Goal: Task Accomplishment & Management: Use online tool/utility

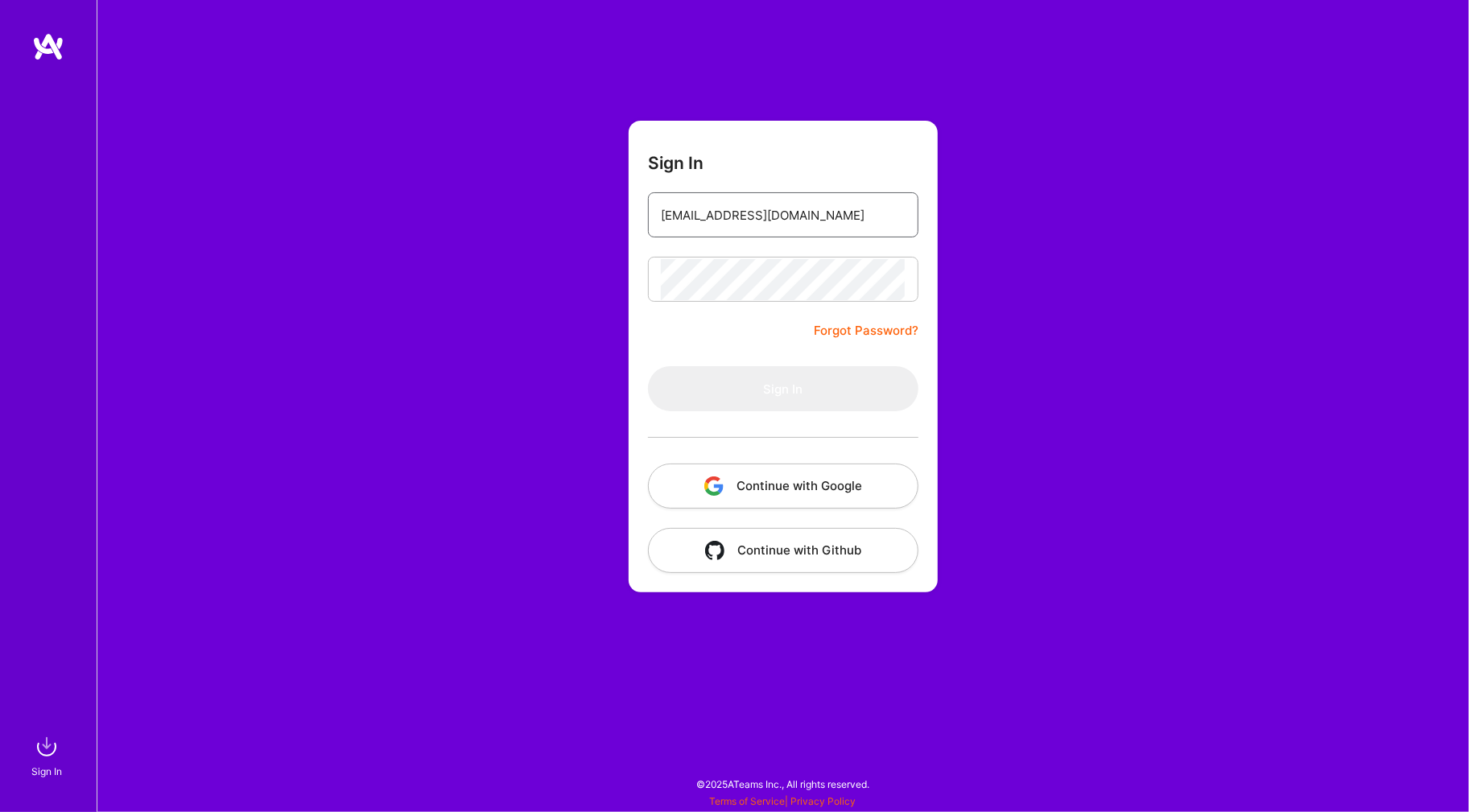
type input "[EMAIL_ADDRESS][DOMAIN_NAME]"
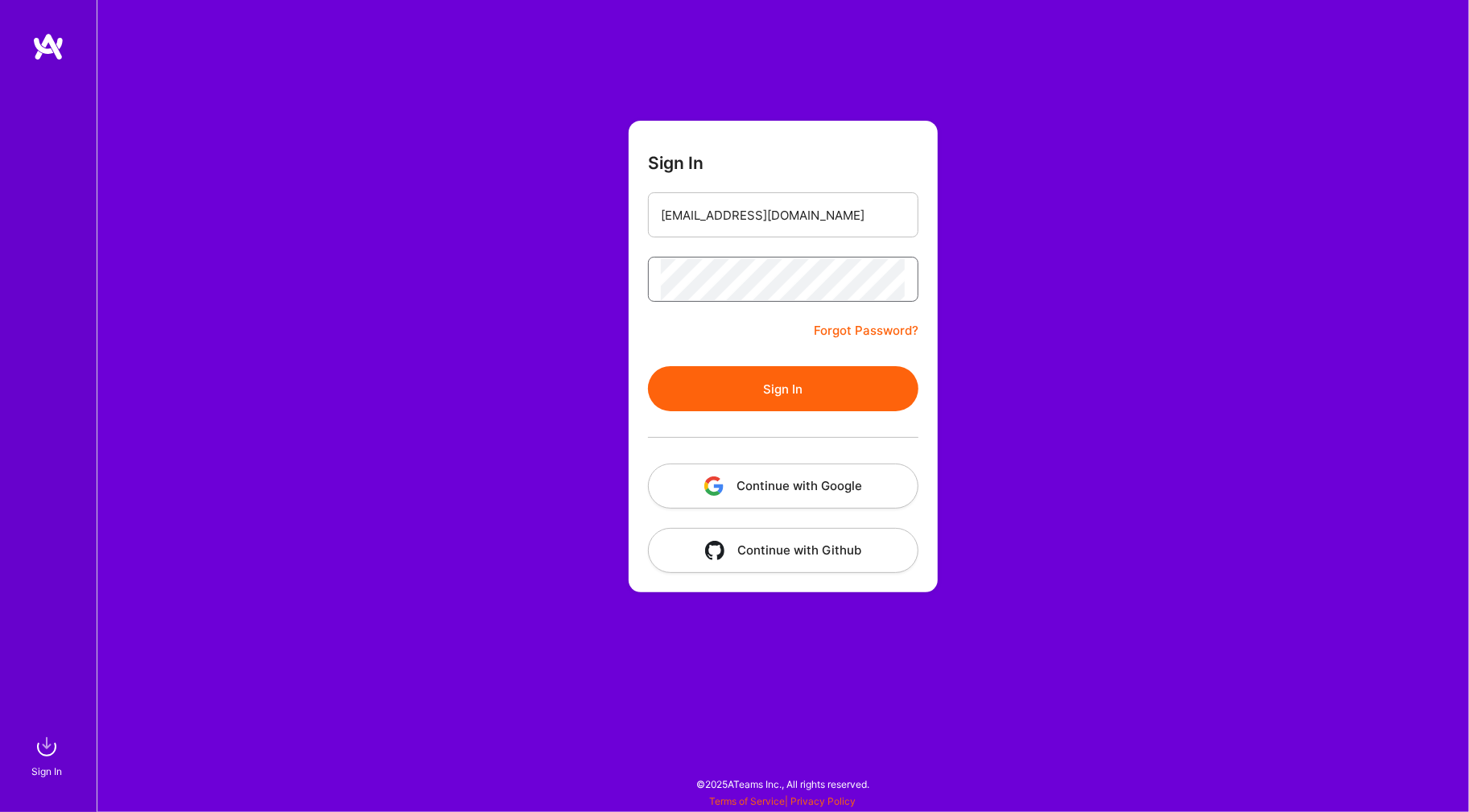
click at [783, 388] on button "Sign In" at bounding box center [783, 389] width 271 height 45
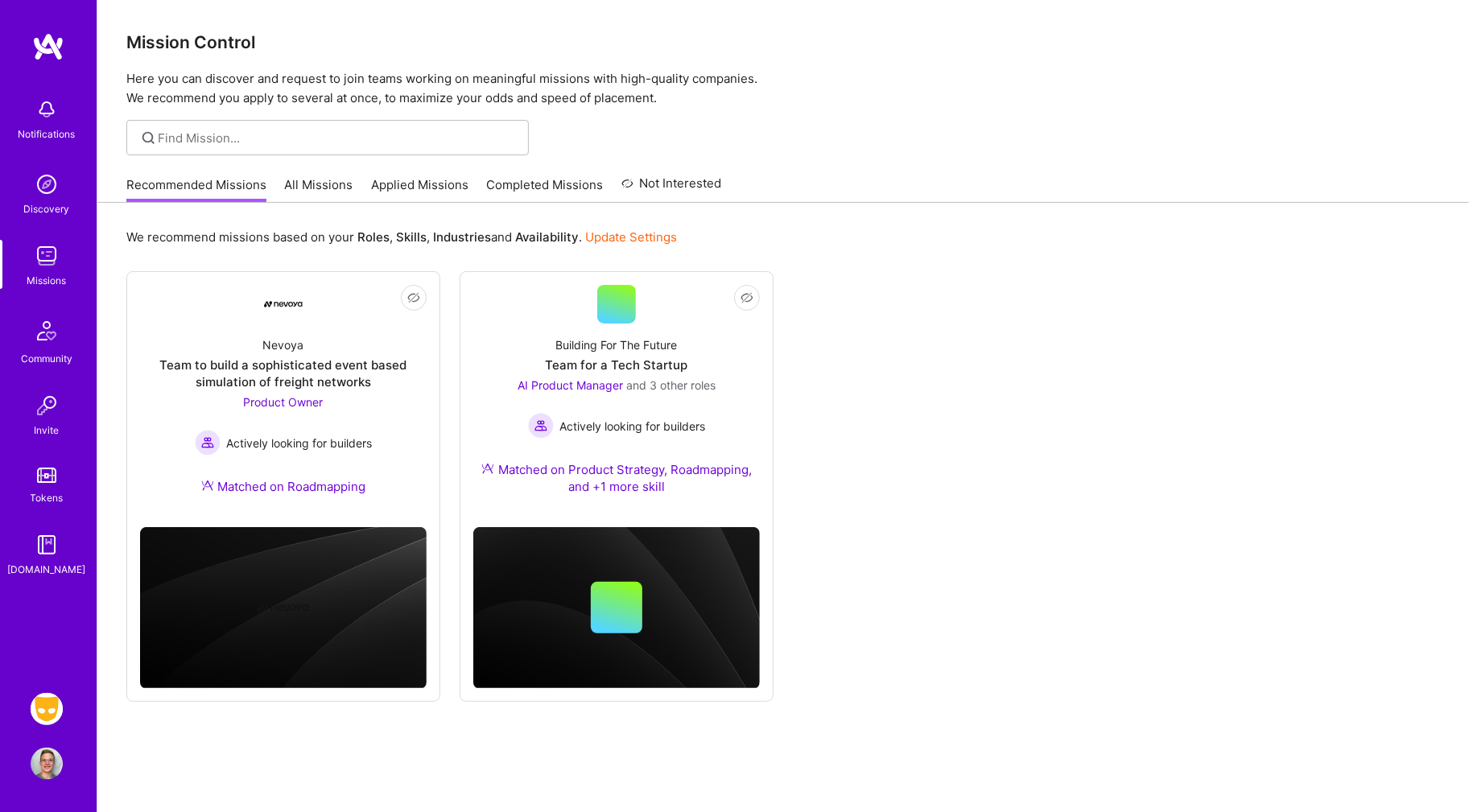
click at [47, 706] on img at bounding box center [47, 709] width 32 height 32
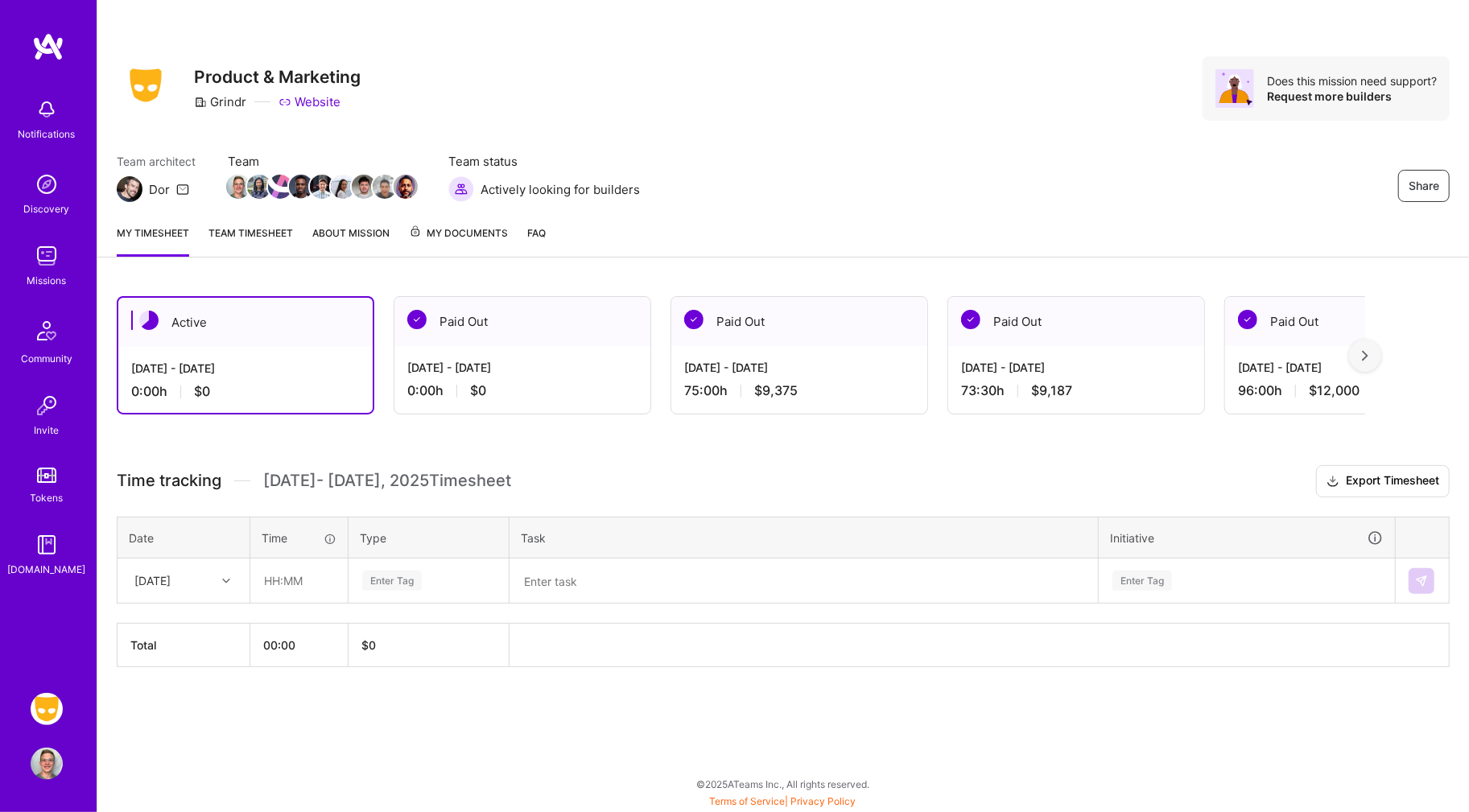
click at [375, 242] on link "About Mission" at bounding box center [351, 241] width 77 height 32
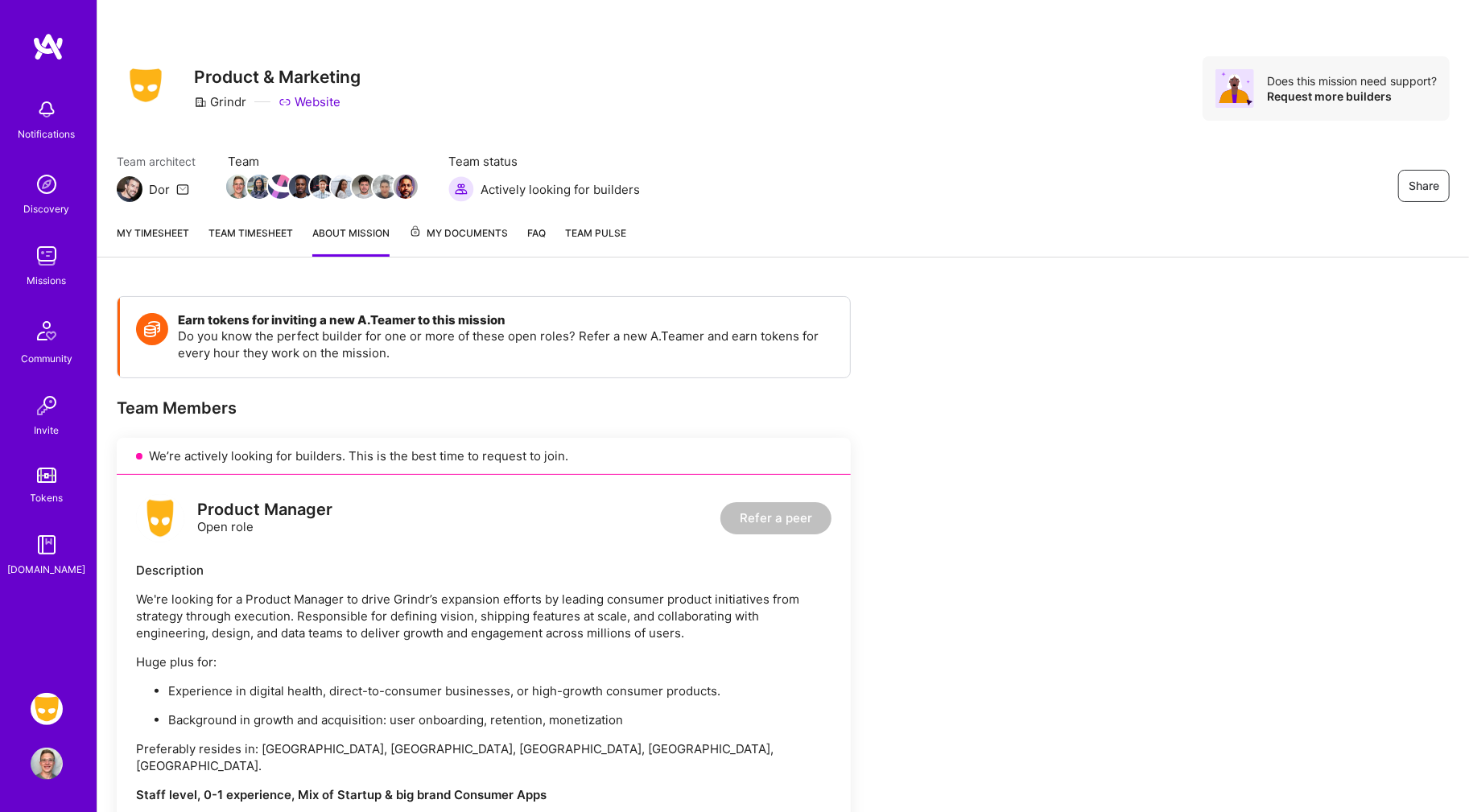
click at [261, 233] on link "Team timesheet" at bounding box center [251, 241] width 84 height 32
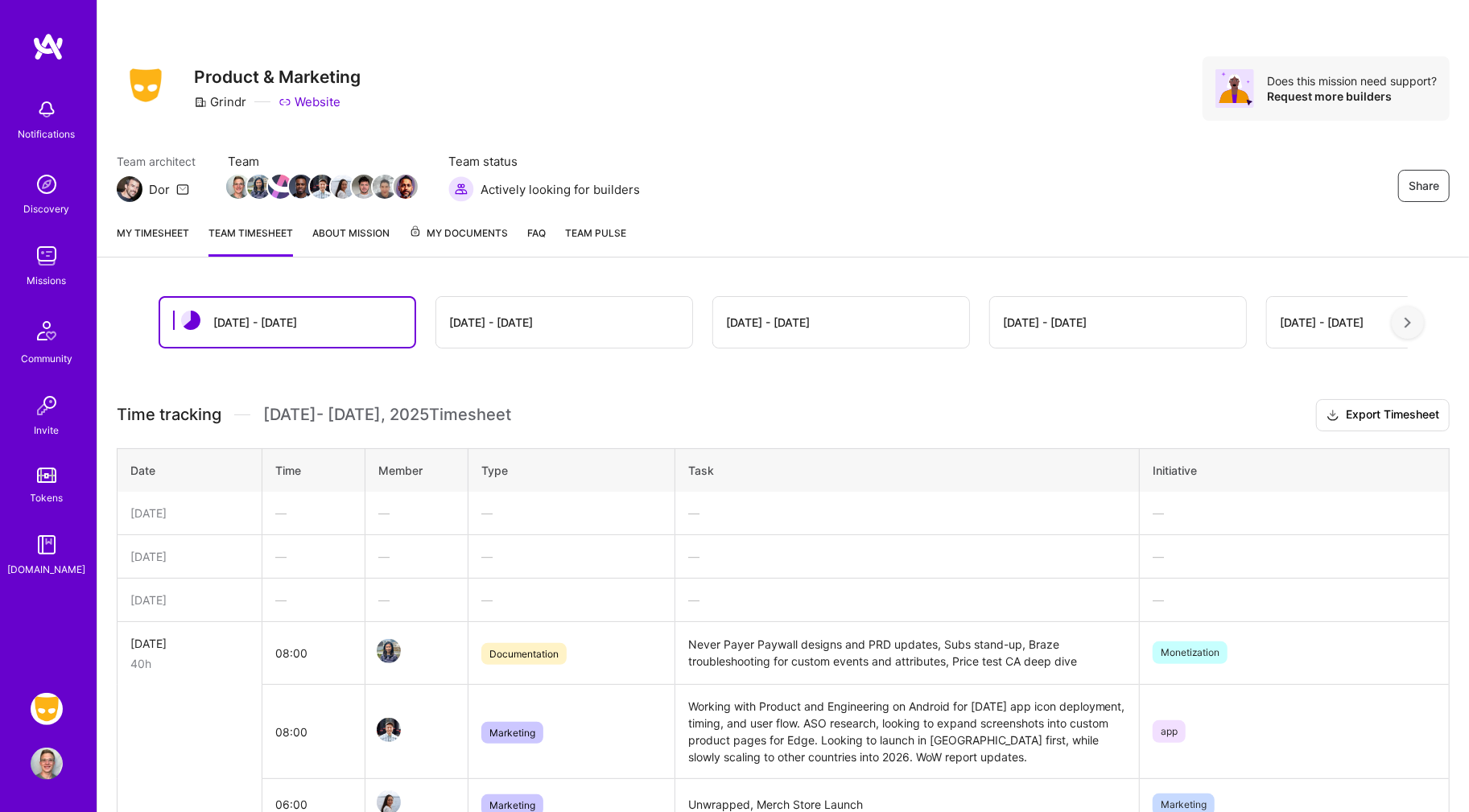
click at [377, 232] on link "About Mission" at bounding box center [351, 241] width 77 height 32
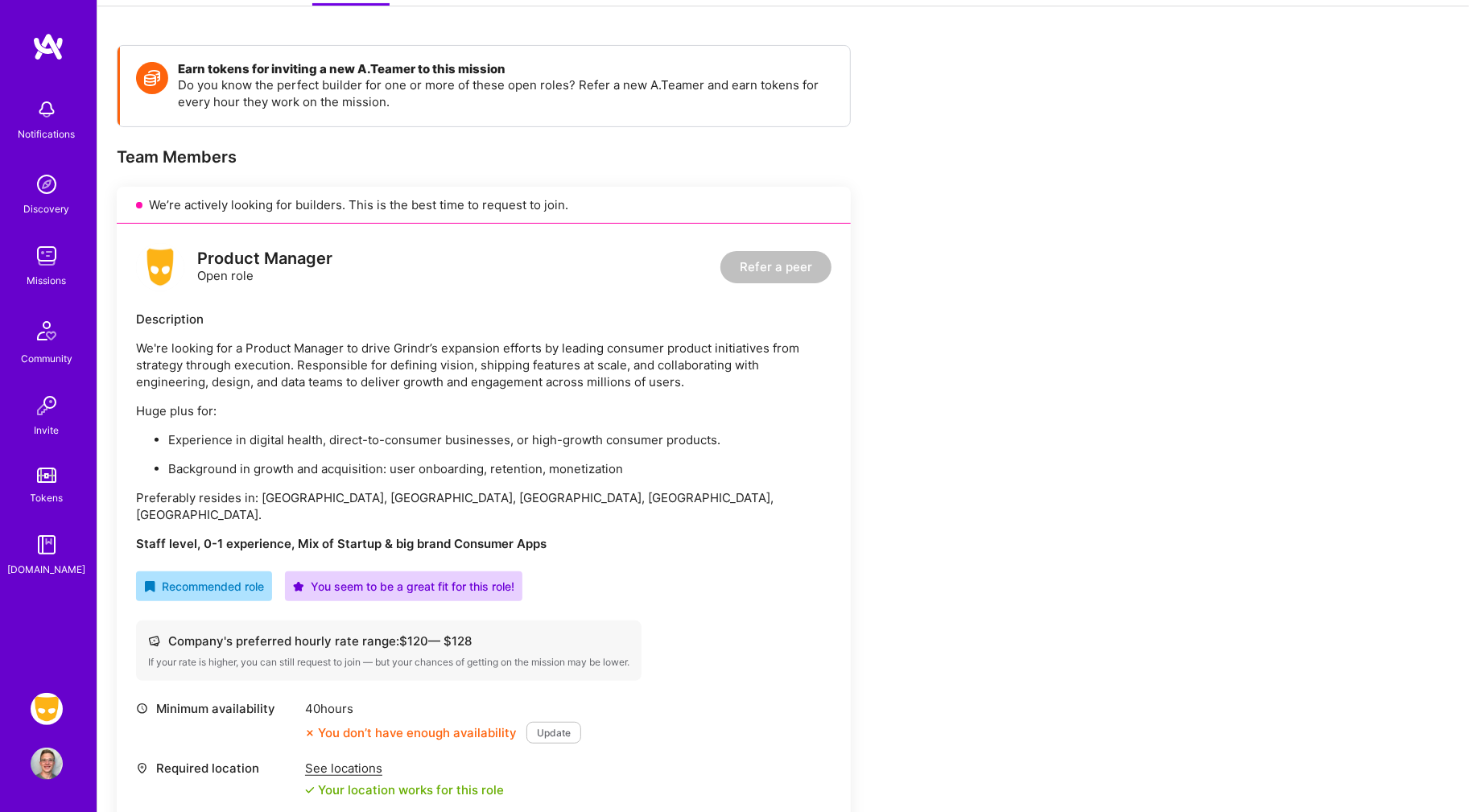
scroll to position [98, 0]
